Goal: Task Accomplishment & Management: Complete application form

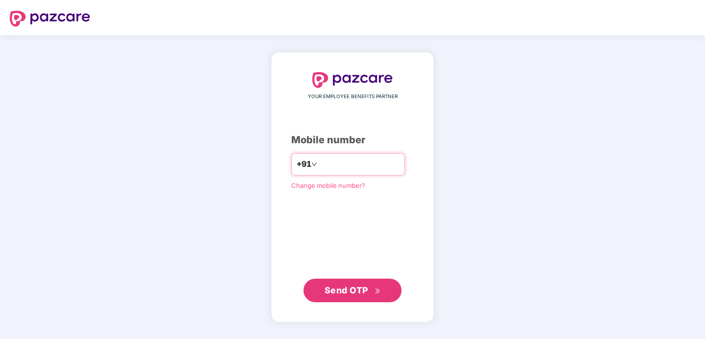
click at [351, 160] on input "number" at bounding box center [359, 164] width 80 height 16
type input "**********"
click at [369, 287] on span "Send OTP" at bounding box center [352, 290] width 56 height 14
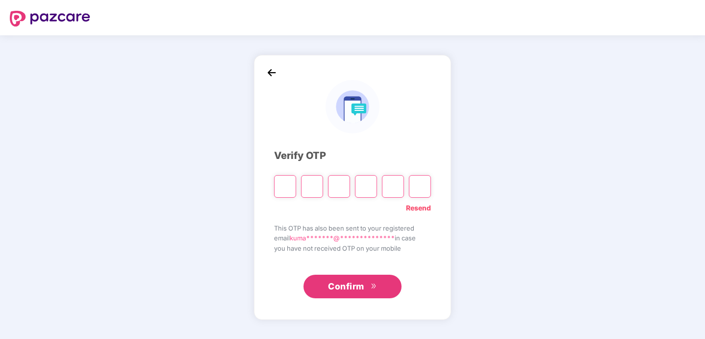
type input "*"
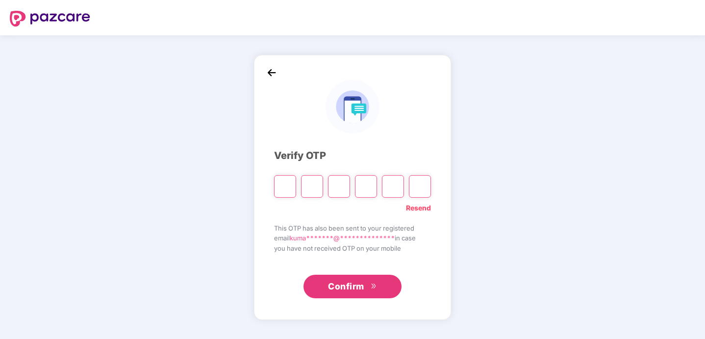
type input "*"
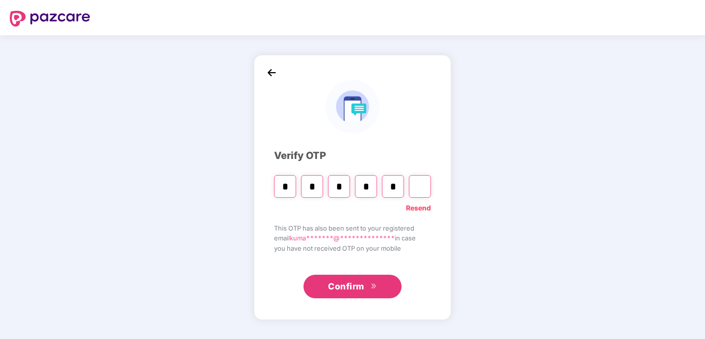
type input "*"
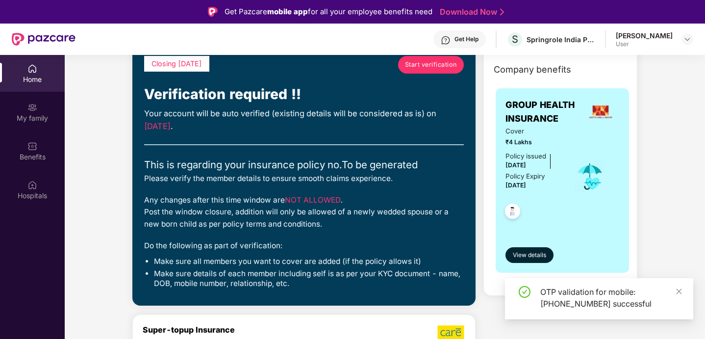
scroll to position [58, 0]
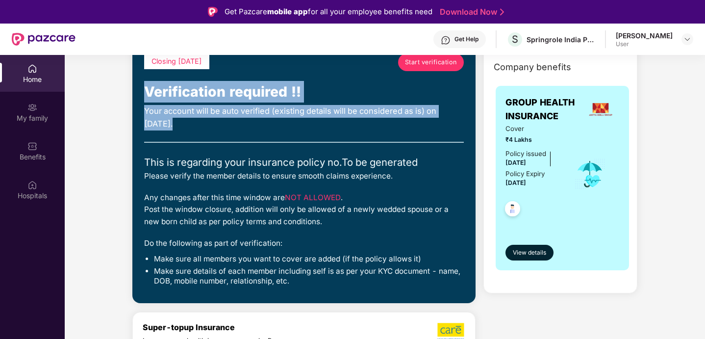
drag, startPoint x: 146, startPoint y: 93, endPoint x: 207, endPoint y: 121, distance: 67.8
click at [207, 121] on div "Closing today Start verification Verification required !! Your account will be …" at bounding box center [304, 172] width 320 height 238
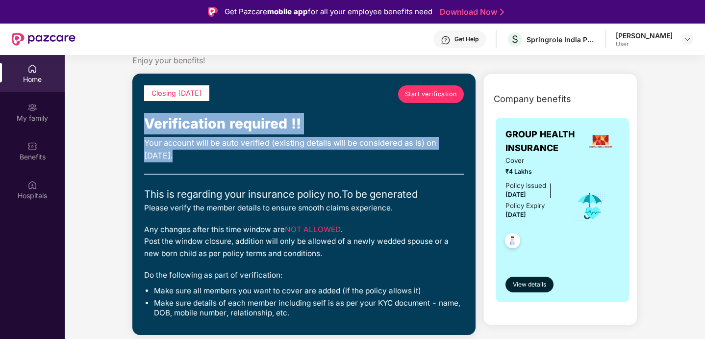
click at [427, 94] on span "Start verification" at bounding box center [431, 94] width 52 height 10
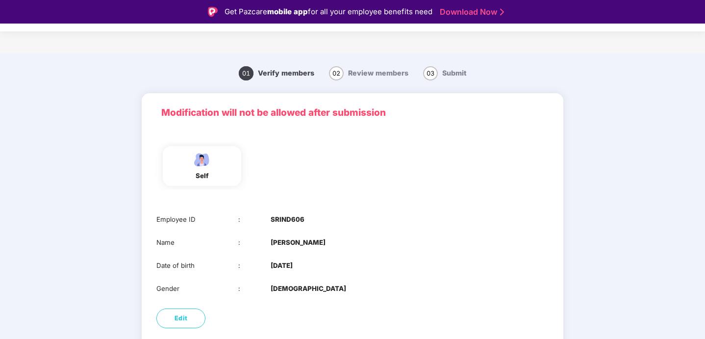
scroll to position [50, 0]
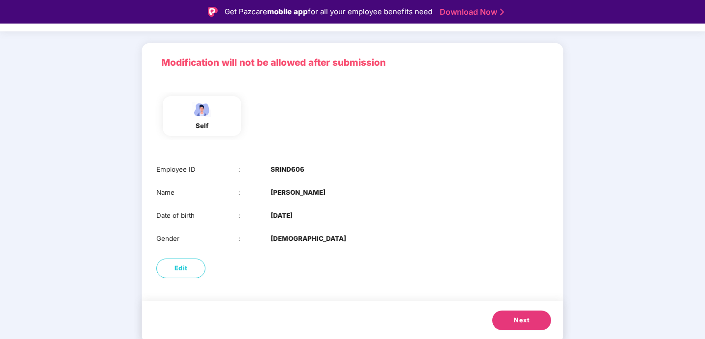
click at [528, 321] on span "Next" at bounding box center [522, 320] width 16 height 10
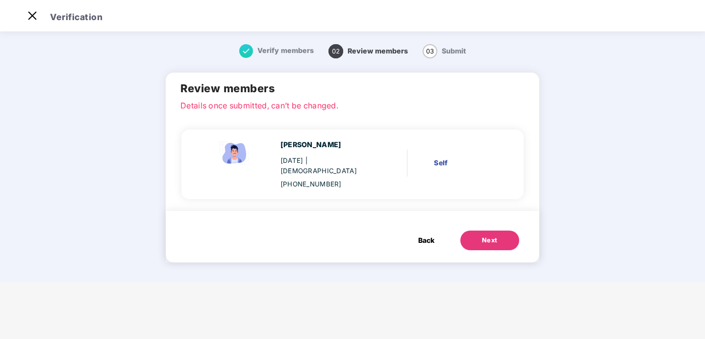
scroll to position [0, 0]
click at [424, 235] on span "Back" at bounding box center [426, 240] width 16 height 11
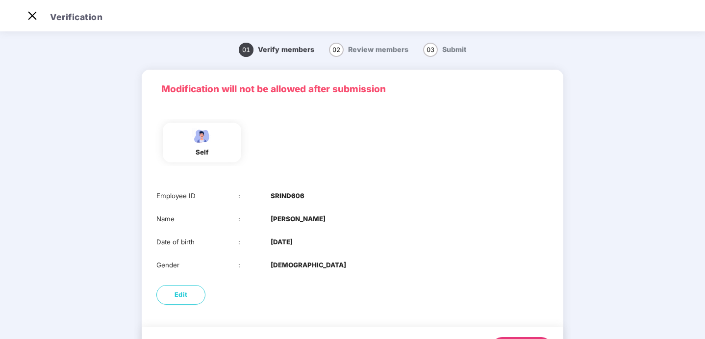
scroll to position [50, 0]
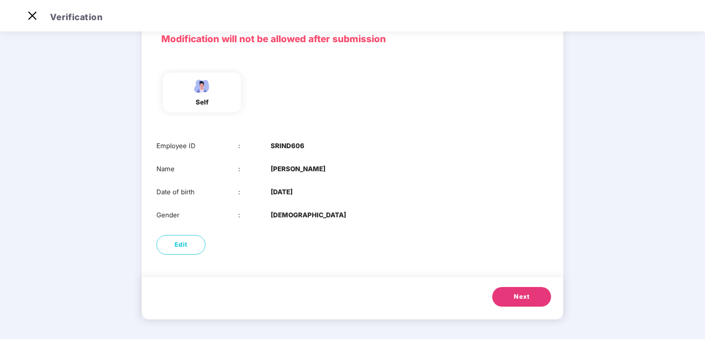
click at [516, 302] on button "Next" at bounding box center [521, 297] width 59 height 20
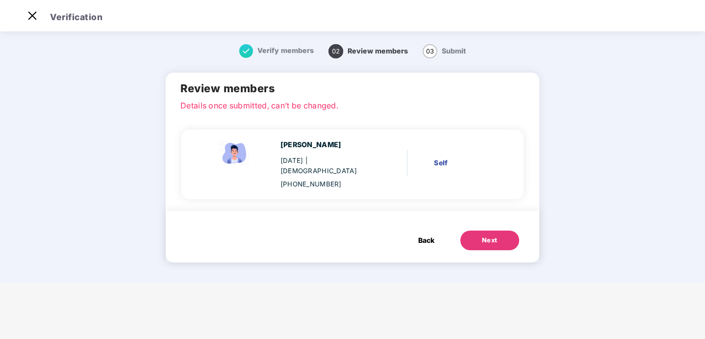
click at [482, 235] on div "Next" at bounding box center [490, 240] width 16 height 10
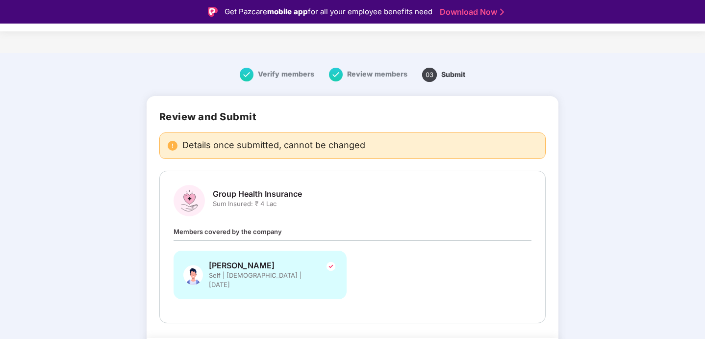
scroll to position [29, 0]
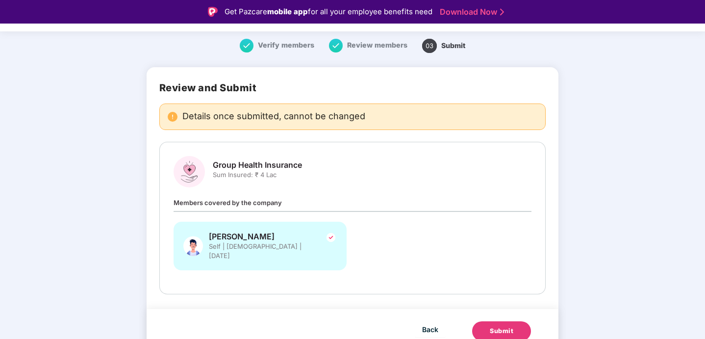
click at [499, 326] on div "Submit" at bounding box center [502, 331] width 24 height 10
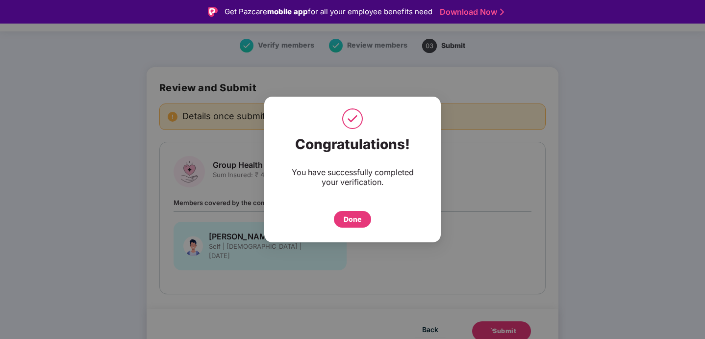
click at [348, 226] on div "Done" at bounding box center [352, 219] width 37 height 17
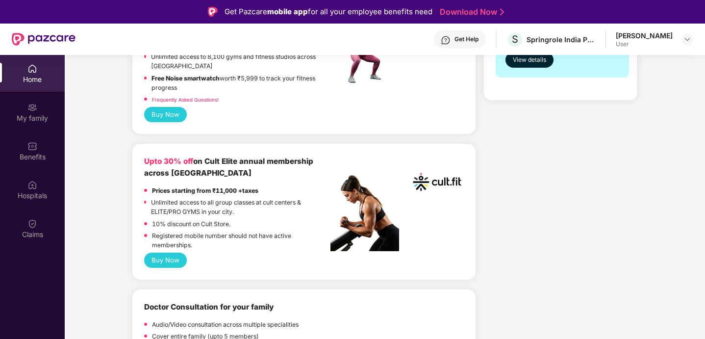
scroll to position [512, 0]
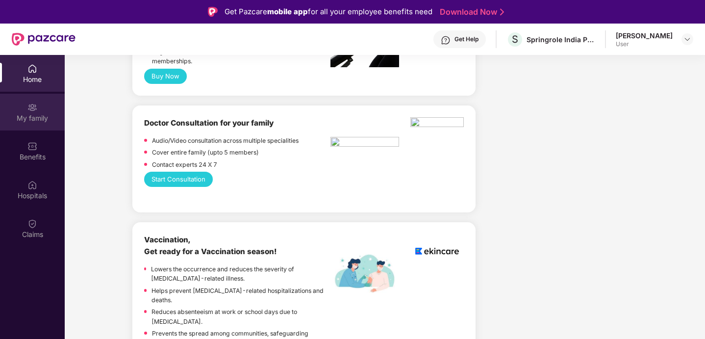
click at [32, 115] on div "My family" at bounding box center [32, 118] width 65 height 10
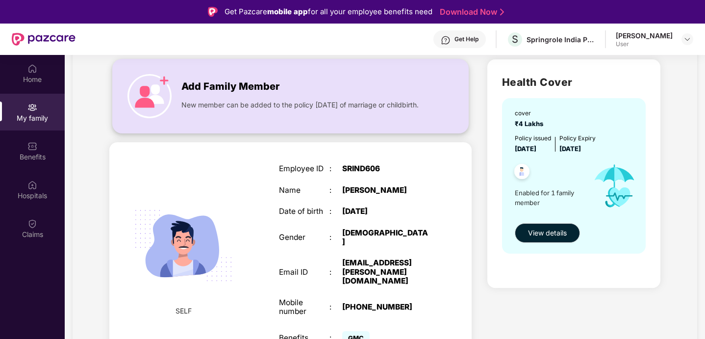
scroll to position [55, 0]
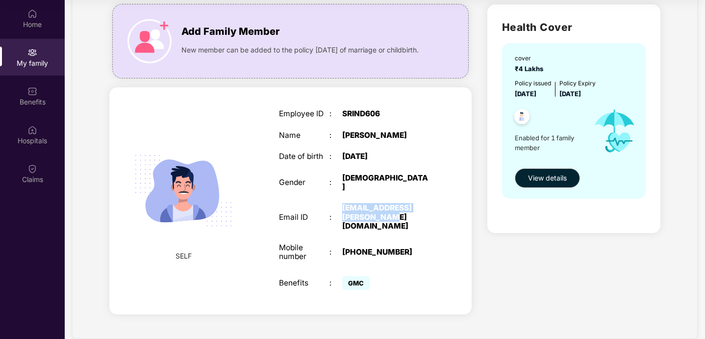
drag, startPoint x: 366, startPoint y: 213, endPoint x: 341, endPoint y: 203, distance: 27.3
click at [341, 203] on div "Email ID : [PERSON_NAME][EMAIL_ADDRESS][DOMAIN_NAME]" at bounding box center [354, 216] width 151 height 27
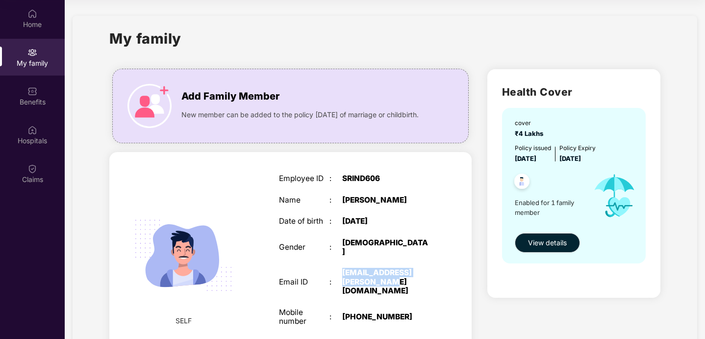
drag, startPoint x: 569, startPoint y: 159, endPoint x: 615, endPoint y: 159, distance: 46.6
click at [615, 159] on div "Policy issued [DATE] Policy Expiry [DATE]" at bounding box center [575, 154] width 120 height 20
drag, startPoint x: 512, startPoint y: 159, endPoint x: 610, endPoint y: 158, distance: 97.5
click at [610, 159] on div "cover ₹4 Lakhs Policy issued [DATE] Policy Expiry [DATE] Enabled for 1 family m…" at bounding box center [574, 185] width 144 height 155
click at [613, 159] on div "Policy issued [DATE] Policy Expiry [DATE]" at bounding box center [575, 154] width 120 height 20
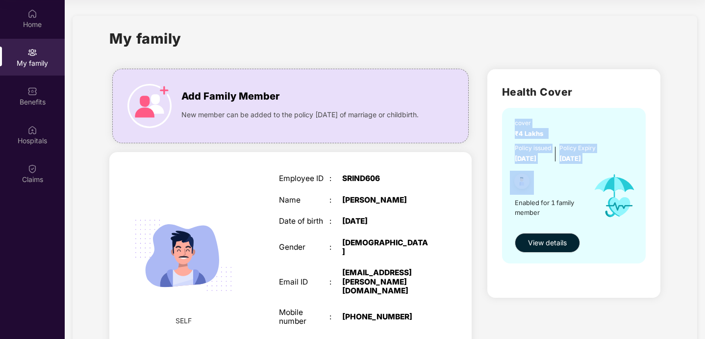
drag, startPoint x: 613, startPoint y: 159, endPoint x: 502, endPoint y: 128, distance: 115.0
click at [502, 128] on div "cover ₹4 Lakhs Policy issued [DATE] Policy Expiry [DATE] Enabled for 1 family m…" at bounding box center [574, 185] width 144 height 155
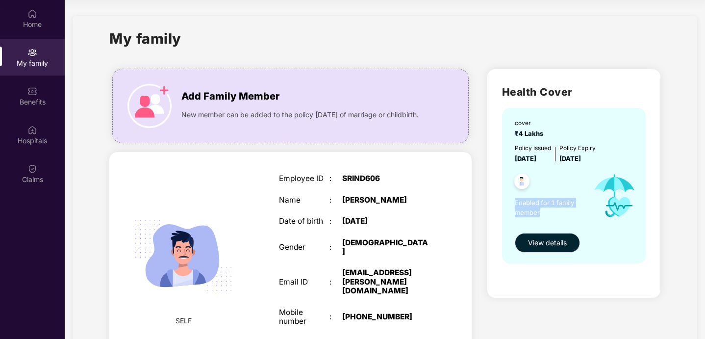
drag, startPoint x: 539, startPoint y: 212, endPoint x: 512, endPoint y: 201, distance: 28.9
click at [512, 201] on div "cover ₹4 Lakhs Policy issued [DATE] Policy Expiry [DATE] Enabled for 1 family m…" at bounding box center [574, 185] width 144 height 155
